Goal: Information Seeking & Learning: Learn about a topic

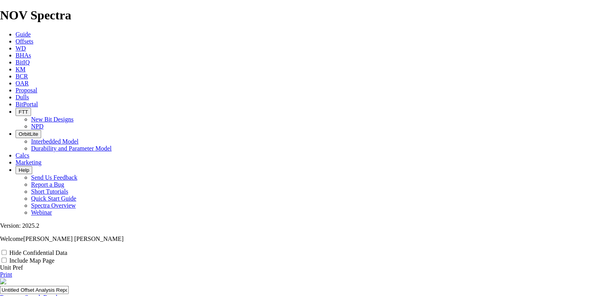
click at [33, 38] on span "Offsets" at bounding box center [25, 41] width 18 height 7
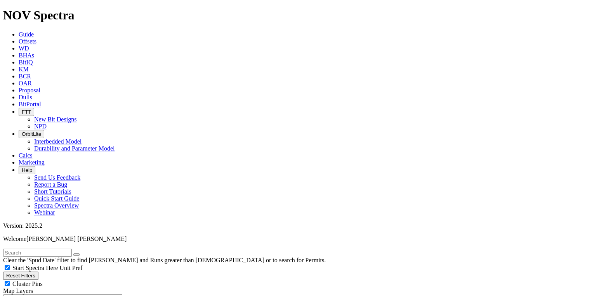
click at [59, 249] on input "text" at bounding box center [37, 253] width 69 height 8
radio input "true"
radio input "false"
click at [47, 249] on input "text" at bounding box center [37, 253] width 69 height 8
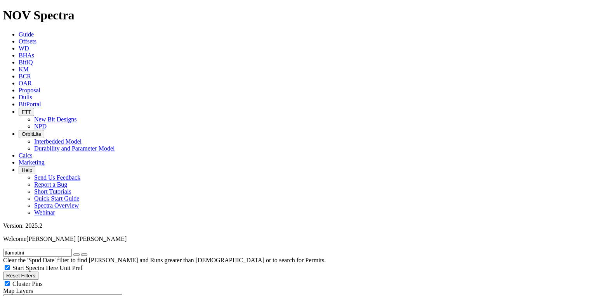
type input "tlamatini"
checkbox input "false"
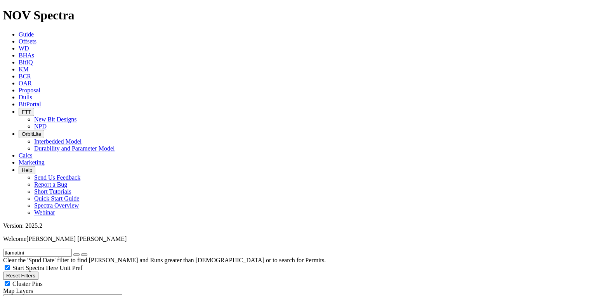
select select "? number:16 ?"
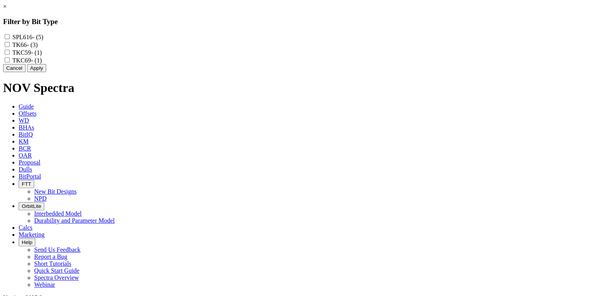
click at [10, 55] on input "TKC59 - (1)" at bounding box center [7, 52] width 5 height 5
checkbox input "true"
click at [10, 63] on input "TKC69 - (1)" at bounding box center [7, 59] width 5 height 5
checkbox input "true"
click at [46, 72] on button "Apply" at bounding box center [36, 68] width 19 height 8
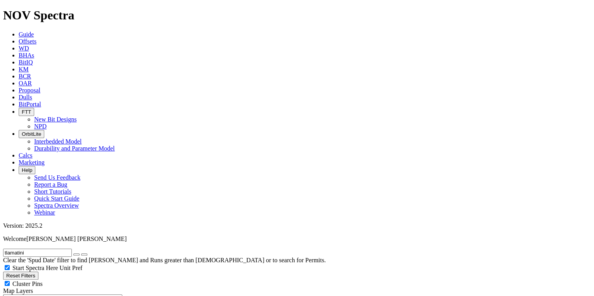
radio input "false"
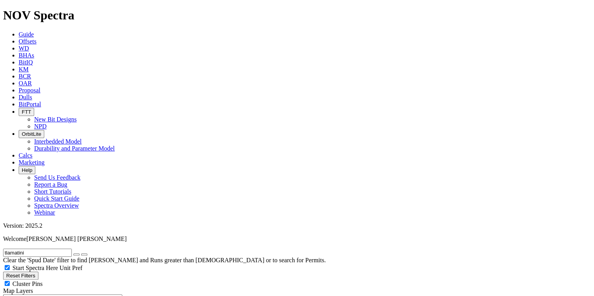
radio input "true"
select select
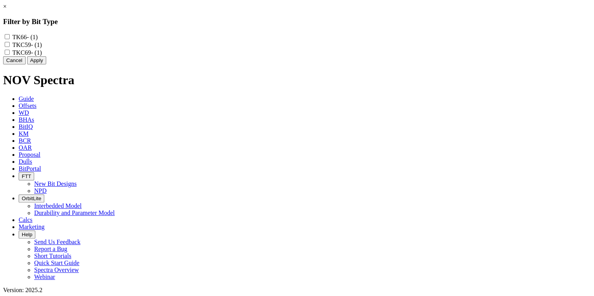
click at [7, 10] on link "×" at bounding box center [4, 6] width 3 height 7
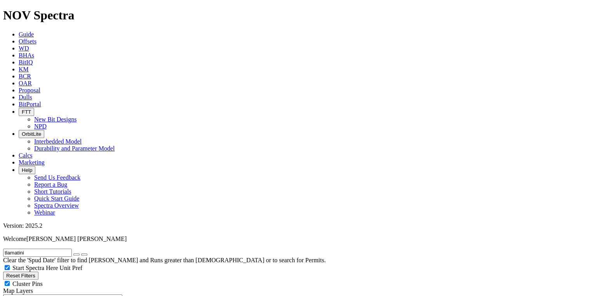
scroll to position [373, 0]
select select
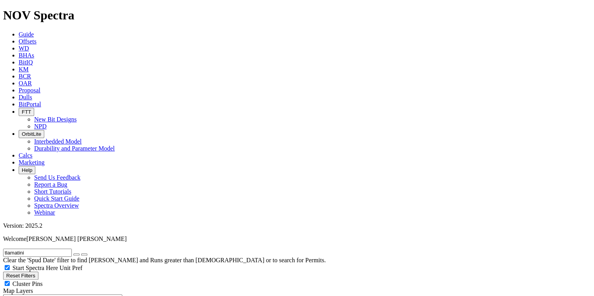
type input "6"
type input "5"
click at [77, 255] on icon "button" at bounding box center [77, 255] width 0 height 0
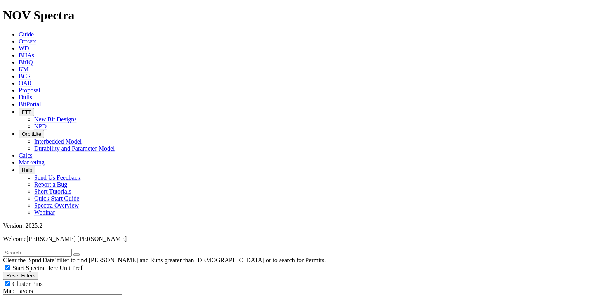
click at [65, 249] on input "text" at bounding box center [37, 253] width 69 height 8
click at [23, 272] on button "Reset Filters" at bounding box center [20, 276] width 35 height 8
checkbox input "true"
type input "[DATE]"
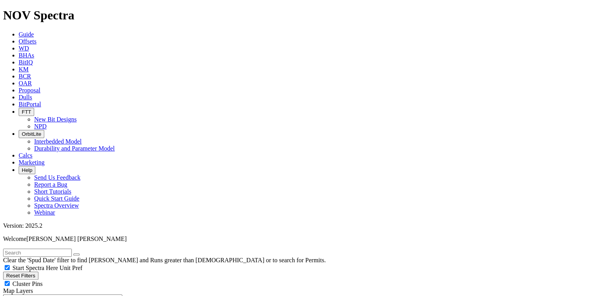
click at [31, 272] on button "Reset Filters" at bounding box center [20, 276] width 35 height 8
click at [34, 249] on input "text" at bounding box center [37, 253] width 69 height 8
select select "16"
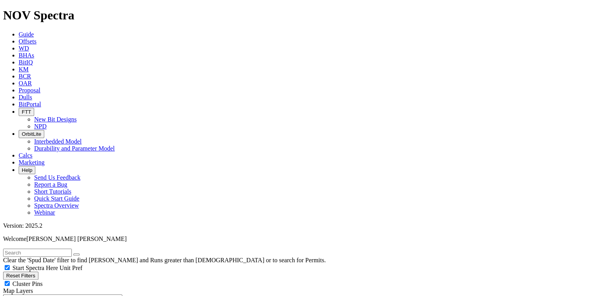
checkbox input "false"
select select "? number:16 ?"
click at [60, 249] on input "text" at bounding box center [37, 253] width 69 height 8
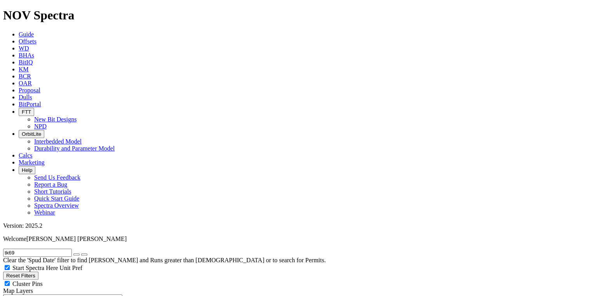
type input "tk69"
click at [81, 254] on button "submit" at bounding box center [84, 255] width 6 height 2
radio input "true"
radio input "false"
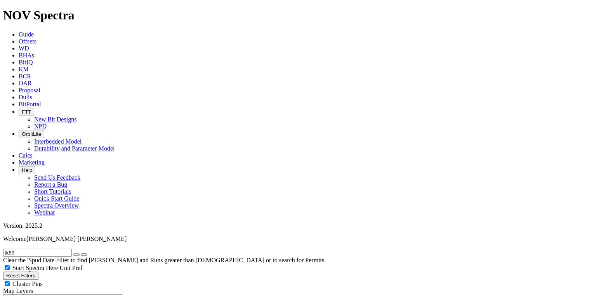
type input "[DATE]"
type input "60"
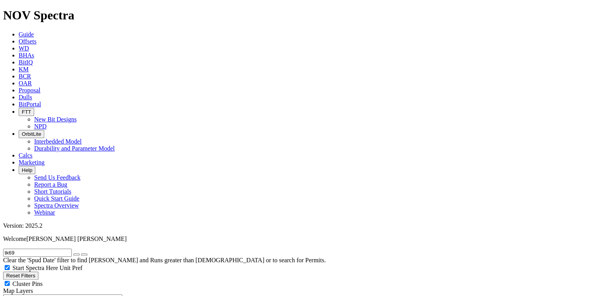
scroll to position [34, 0]
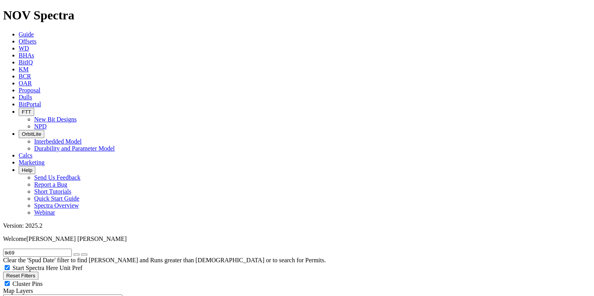
drag, startPoint x: 523, startPoint y: 61, endPoint x: 550, endPoint y: 86, distance: 37.1
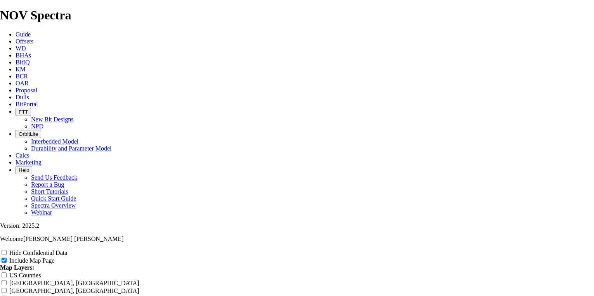
scroll to position [1077, 0]
drag, startPoint x: 264, startPoint y: 235, endPoint x: 264, endPoint y: 219, distance: 15.9
drag, startPoint x: 263, startPoint y: 237, endPoint x: 263, endPoint y: 213, distance: 23.3
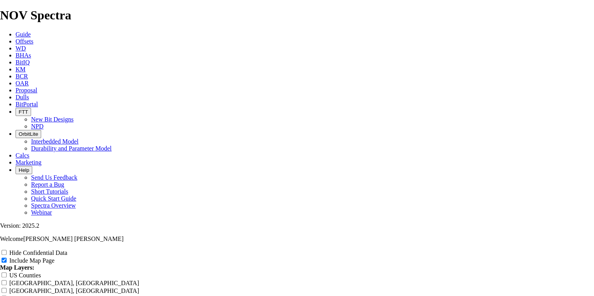
scroll to position [1284, 0]
copy td "A263703"
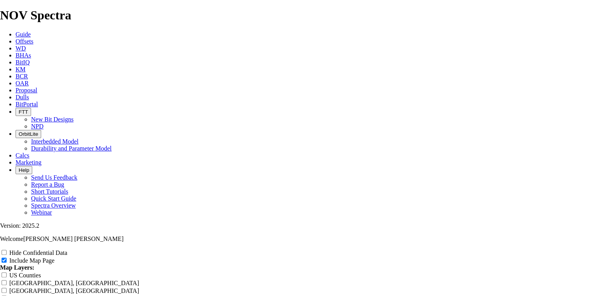
scroll to position [529, 0]
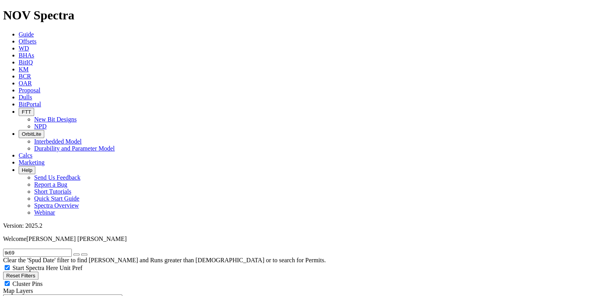
click at [52, 249] on input "tk69" at bounding box center [37, 253] width 69 height 8
type input "t"
type input "ixachi"
radio input "false"
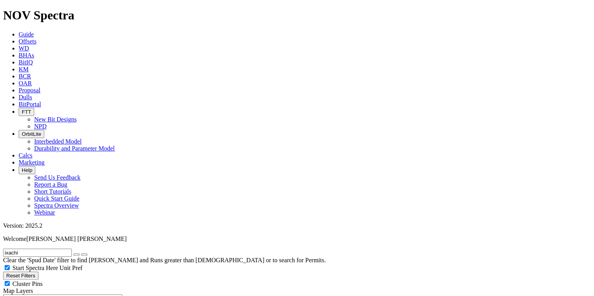
radio input "true"
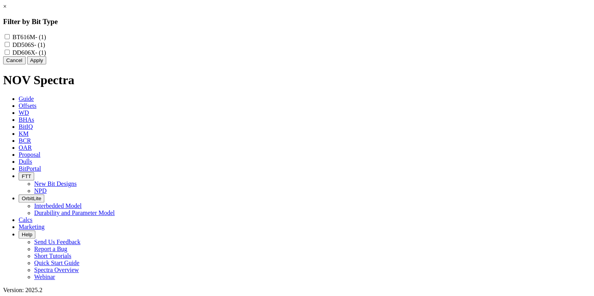
click at [7, 10] on link "×" at bounding box center [4, 6] width 3 height 7
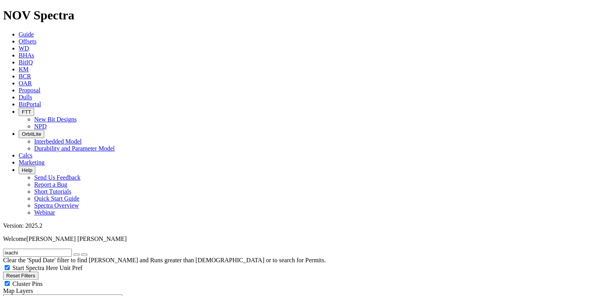
scroll to position [634, 0]
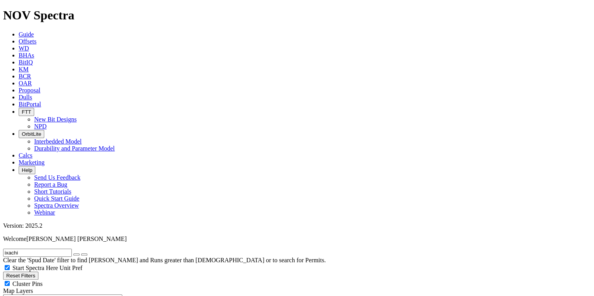
scroll to position [357, 0]
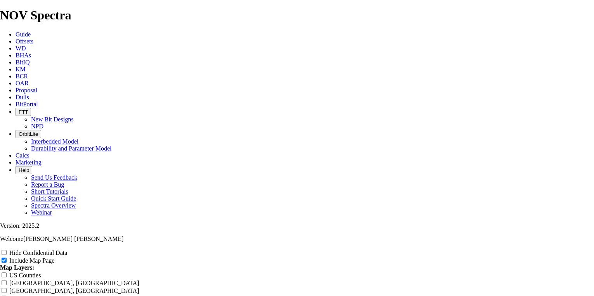
scroll to position [953, 0]
radio input "true"
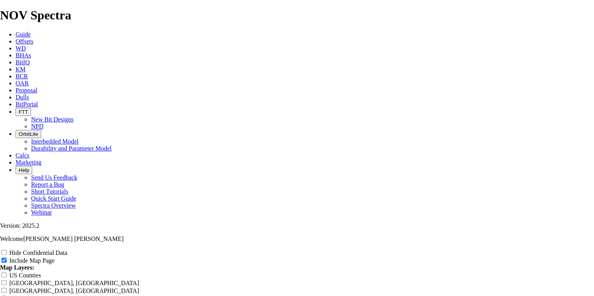
radio input "true"
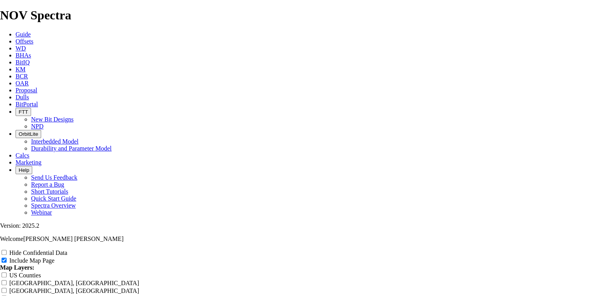
radio input "true"
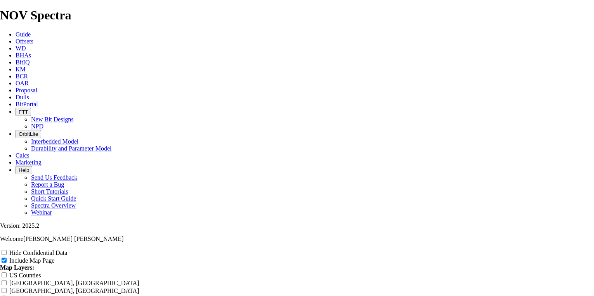
radio input "true"
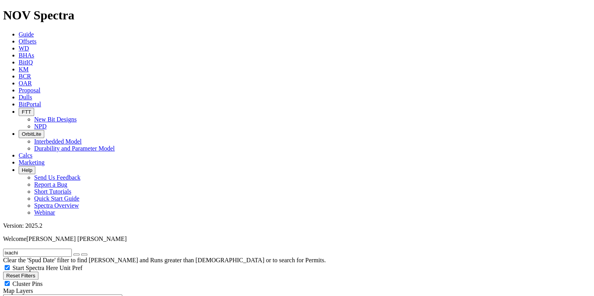
type input "60"
radio input "true"
radio input "false"
type input "[DATE]"
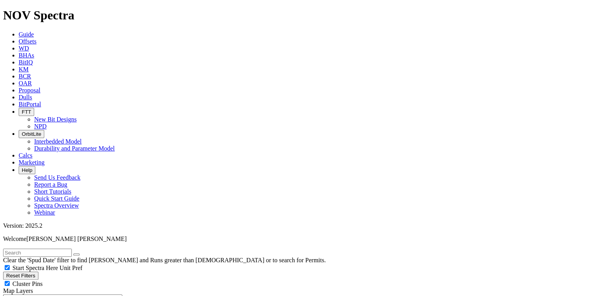
type input "tk69"
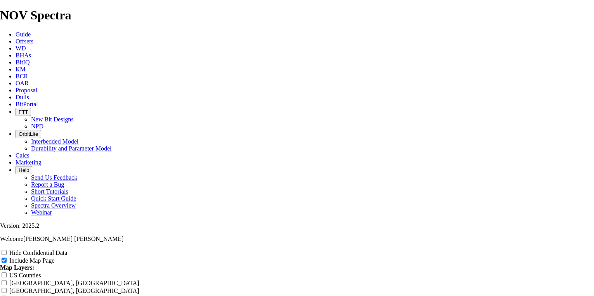
scroll to position [911, 0]
radio input "true"
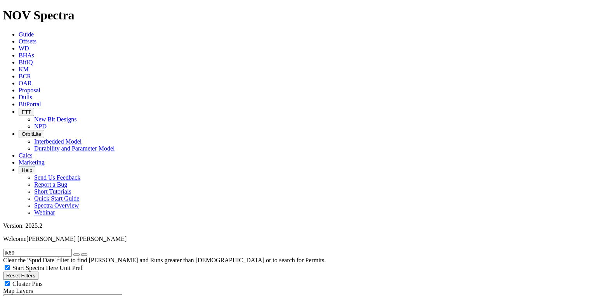
click at [28, 249] on input "tk69" at bounding box center [37, 253] width 69 height 8
drag, startPoint x: 30, startPoint y: 34, endPoint x: 2, endPoint y: 34, distance: 28.4
click at [3, 249] on form "tk69" at bounding box center [297, 253] width 588 height 8
type input "619"
click at [84, 255] on icon "submit" at bounding box center [84, 255] width 0 height 0
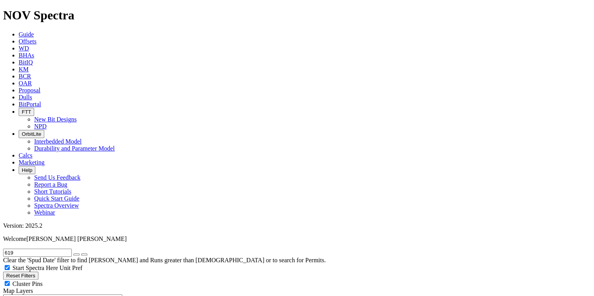
click at [87, 254] on button "submit" at bounding box center [84, 255] width 6 height 2
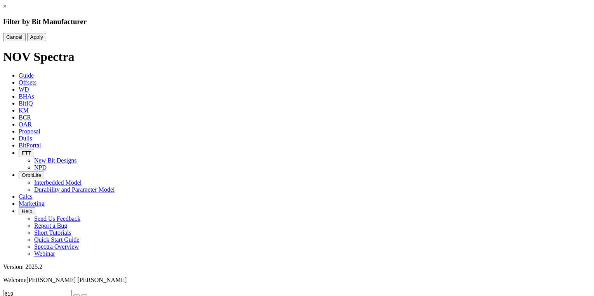
click at [7, 10] on link "×" at bounding box center [4, 6] width 3 height 7
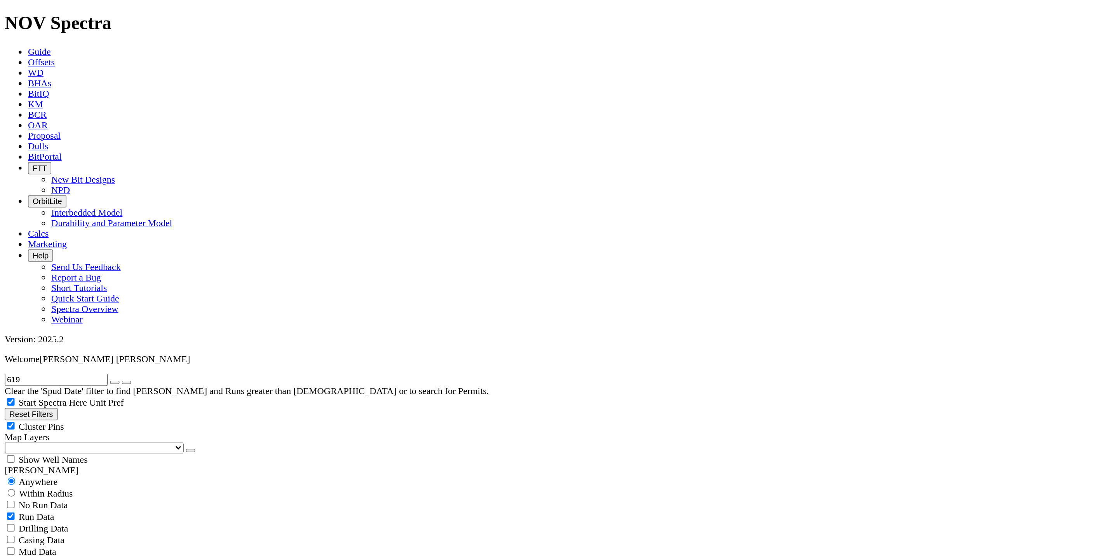
scroll to position [332, 0]
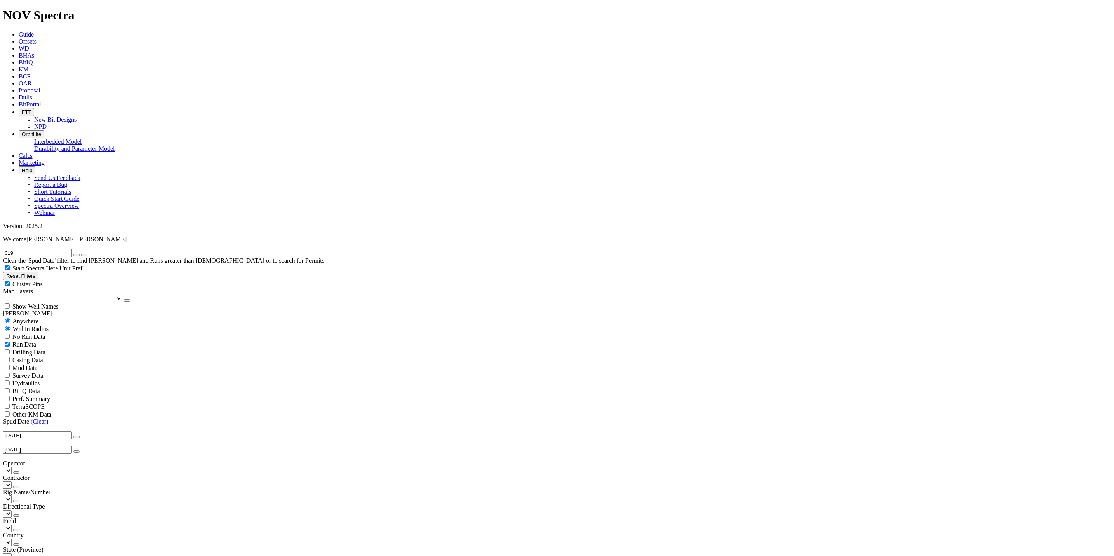
radio input "false"
radio input "true"
click at [38, 272] on button "Reset Filters" at bounding box center [20, 276] width 35 height 8
checkbox input "true"
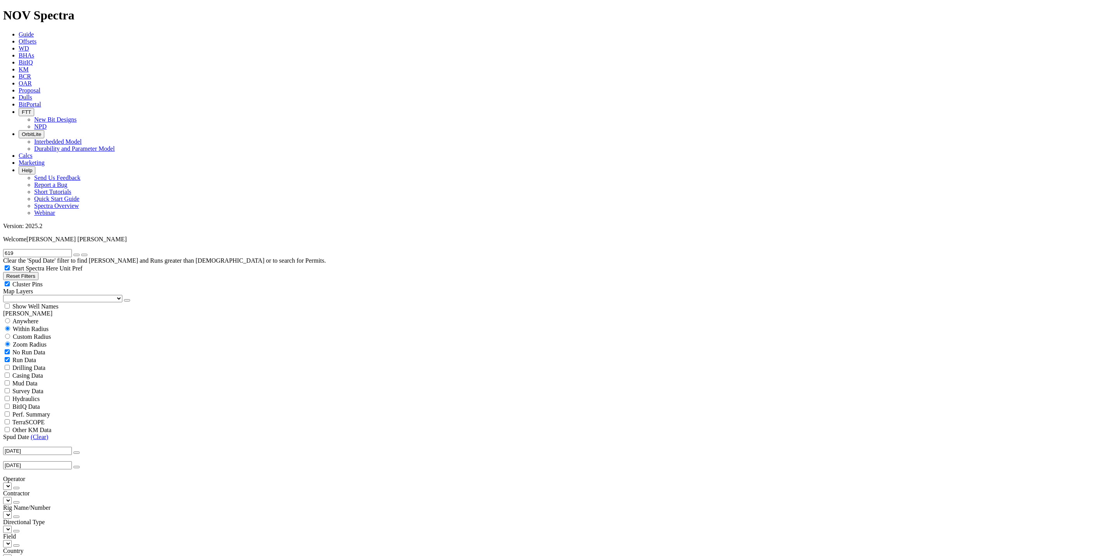
type input "[DATE]"
select select
click at [38, 249] on input "text" at bounding box center [37, 253] width 69 height 8
type input "619"
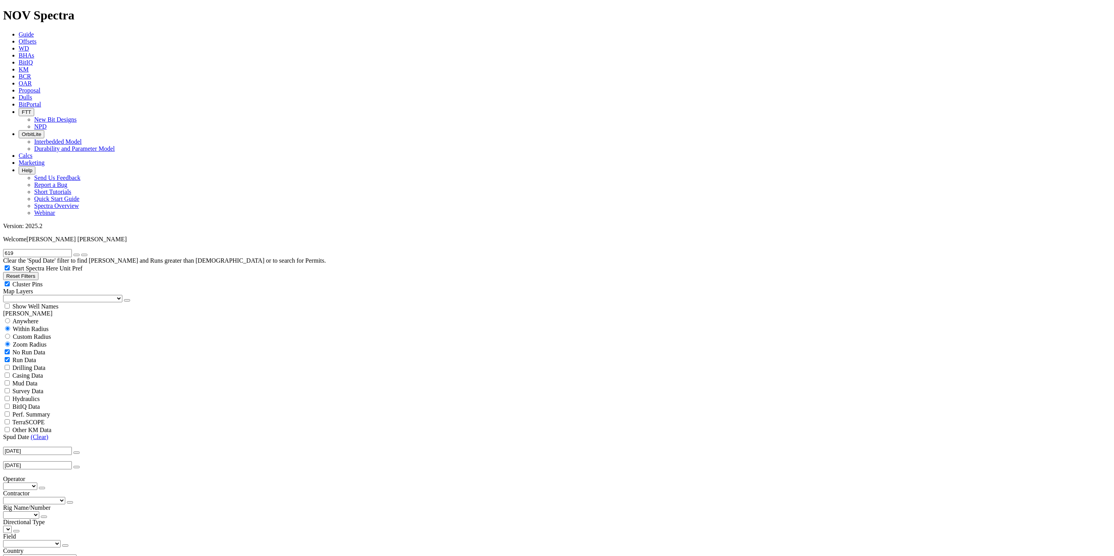
click at [73, 296] on button "button" at bounding box center [76, 452] width 6 height 2
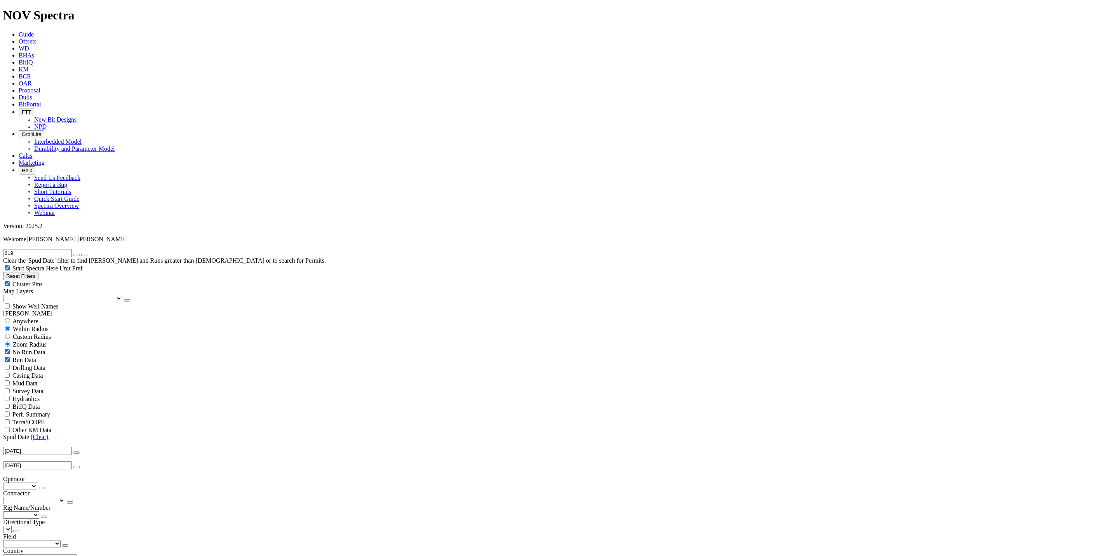
type input "[DATE]"
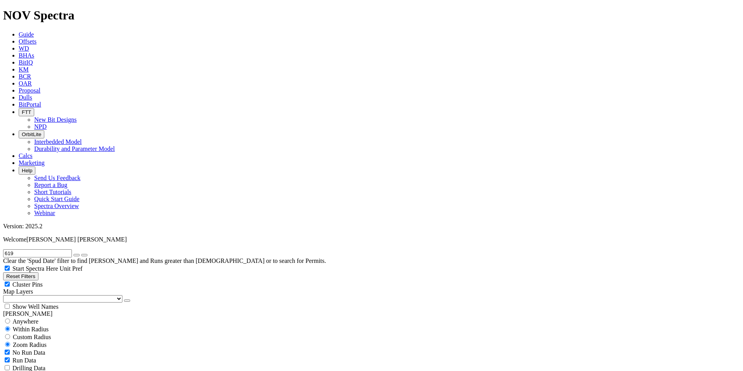
scroll to position [259, 0]
drag, startPoint x: 75, startPoint y: 186, endPoint x: 71, endPoint y: 187, distance: 4.0
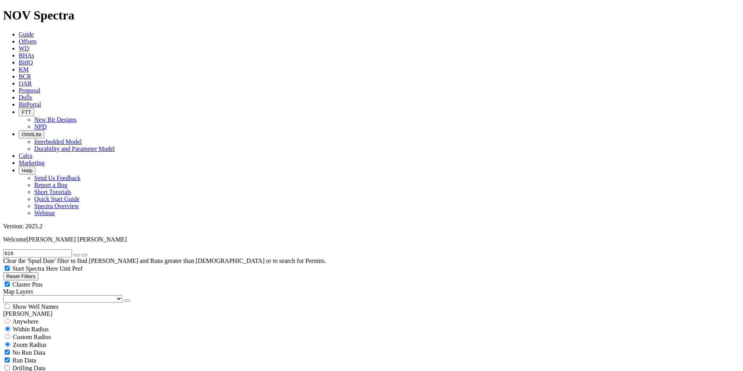
click at [53, 249] on input "619" at bounding box center [37, 253] width 69 height 8
type input "6"
type input "TF619S"
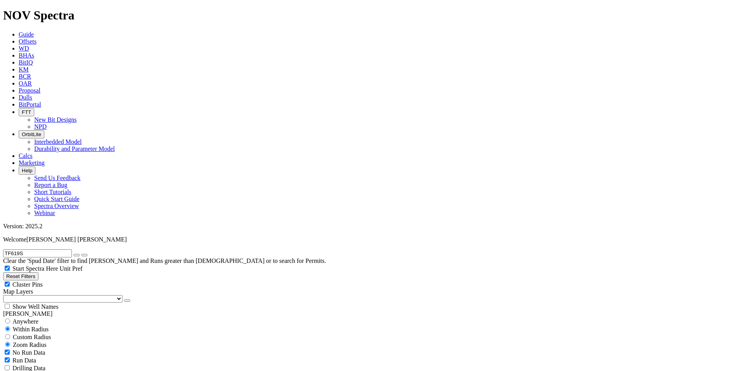
click at [87, 254] on button "submit" at bounding box center [84, 255] width 6 height 2
checkbox input "false"
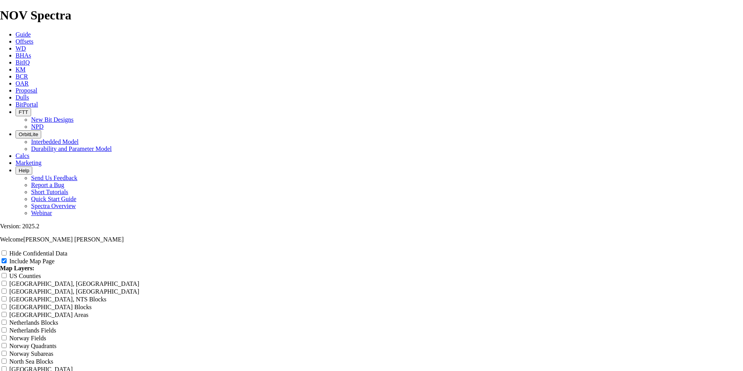
scroll to position [521, 0]
